Goal: Transaction & Acquisition: Purchase product/service

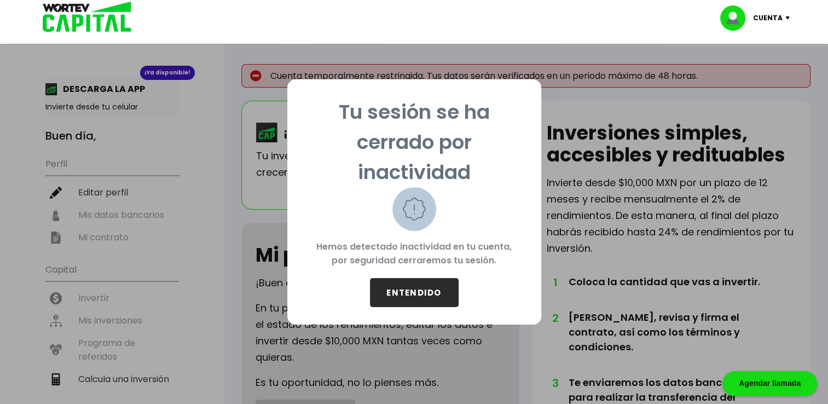
click at [407, 297] on button "ENTENDIDO" at bounding box center [414, 292] width 89 height 29
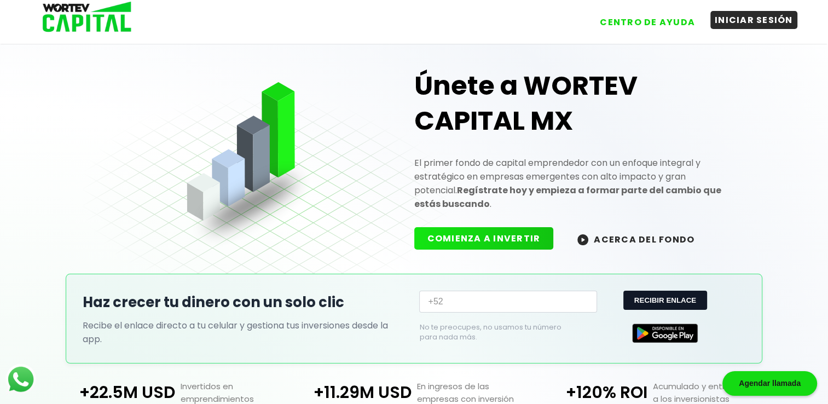
click at [746, 21] on button "INICIAR SESIÓN" at bounding box center [753, 20] width 87 height 18
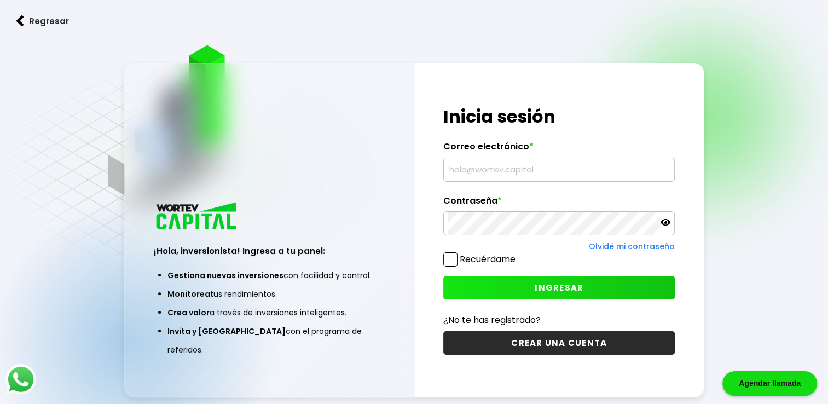
type input "[EMAIL_ADDRESS][DOMAIN_NAME]"
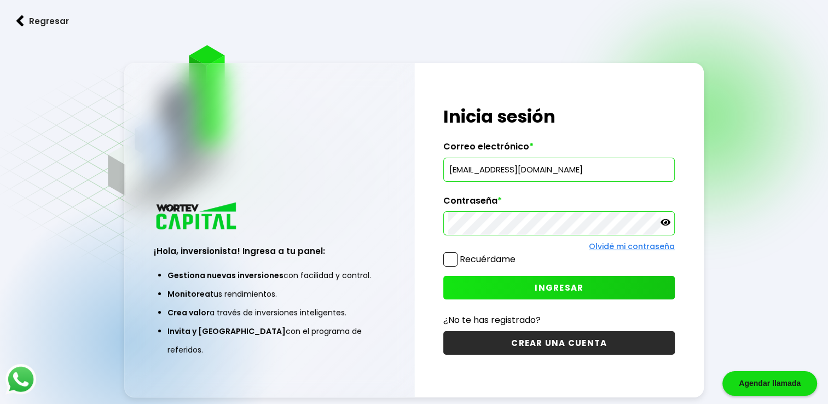
click at [560, 288] on span "INGRESAR" at bounding box center [559, 287] width 49 height 11
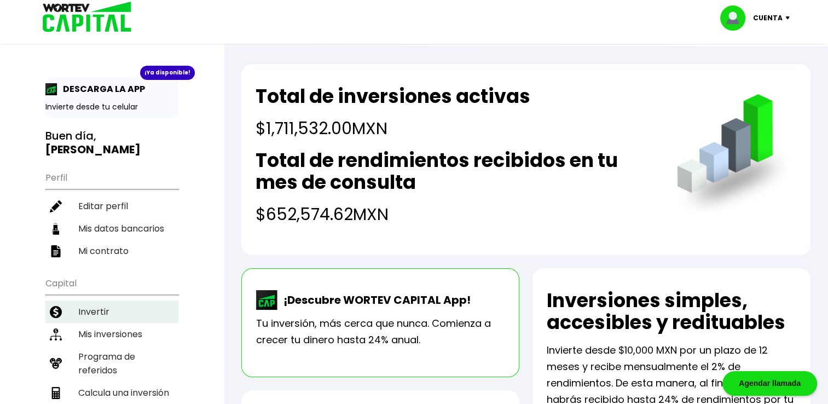
click at [90, 313] on li "Invertir" at bounding box center [111, 311] width 133 height 22
